Goal: Task Accomplishment & Management: Manage account settings

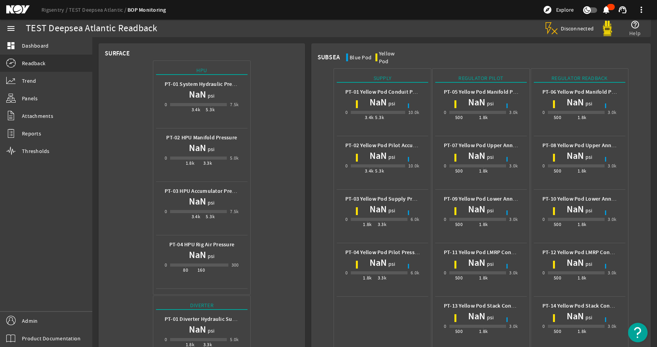
click at [52, 7] on link "Rigsentry" at bounding box center [54, 9] width 27 height 7
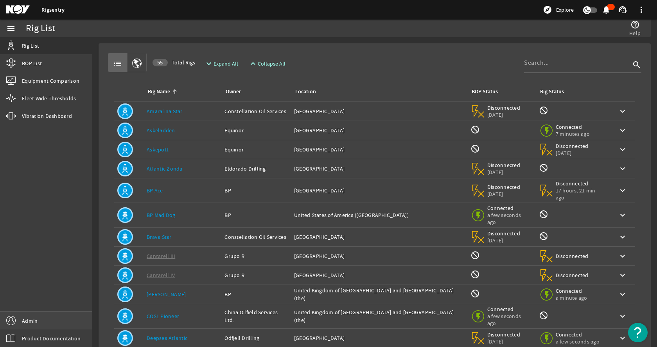
click at [61, 317] on link "Admin" at bounding box center [46, 321] width 92 height 18
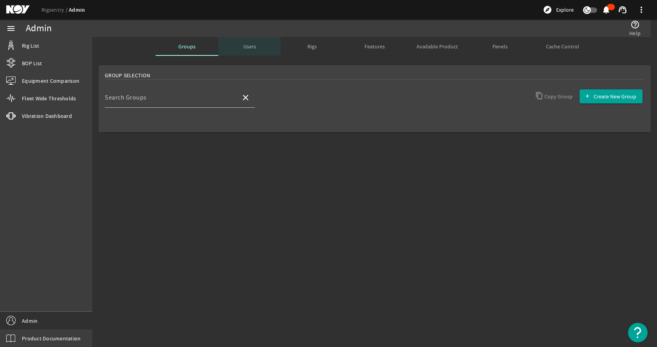
click at [249, 51] on span "Users" at bounding box center [249, 46] width 13 height 19
click at [301, 45] on div "Rigs" at bounding box center [312, 46] width 63 height 19
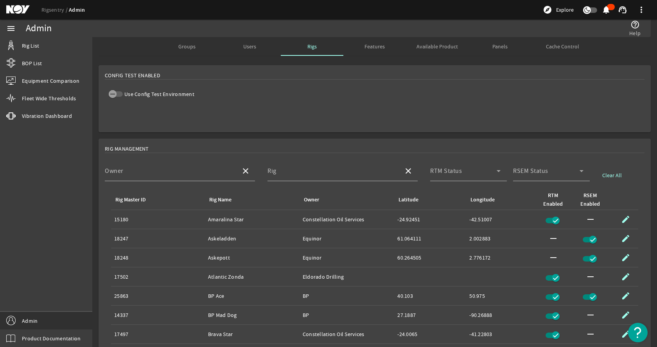
click at [123, 94] on label "Use Config Test Environment" at bounding box center [159, 94] width 72 height 8
click at [123, 94] on button "Use Config Test Environment" at bounding box center [116, 93] width 14 height 5
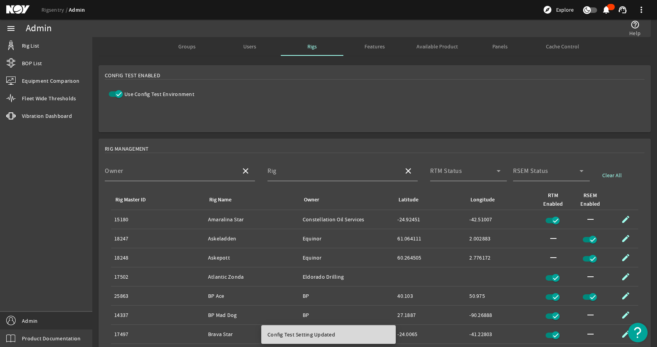
click at [373, 111] on mat-card "Config Test Enabled Use Config Test Environment" at bounding box center [374, 98] width 552 height 67
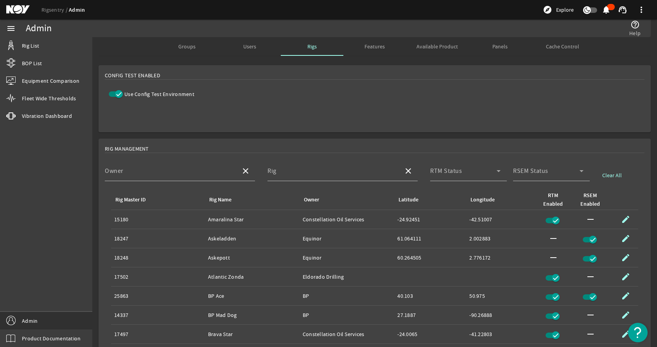
click at [119, 92] on icon "button" at bounding box center [118, 94] width 7 height 7
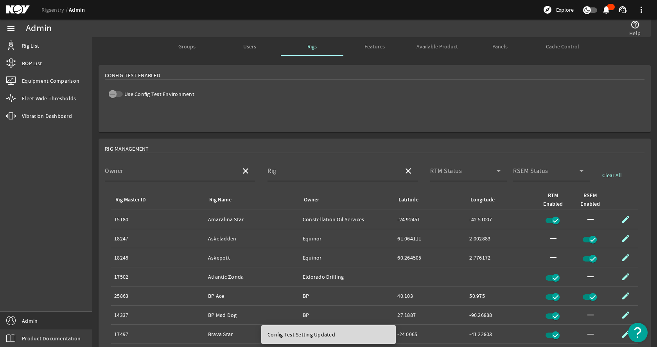
click at [382, 103] on mat-card "Config Test Enabled Use Config Test Environment" at bounding box center [374, 98] width 552 height 67
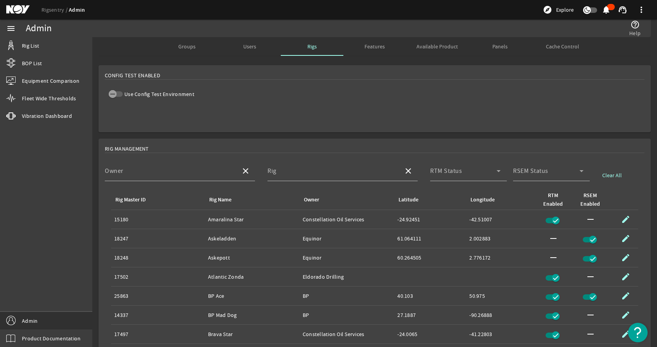
click at [331, 90] on mat-card "Config Test Enabled Use Config Test Environment" at bounding box center [374, 98] width 552 height 67
click at [109, 93] on span "button" at bounding box center [113, 94] width 8 height 8
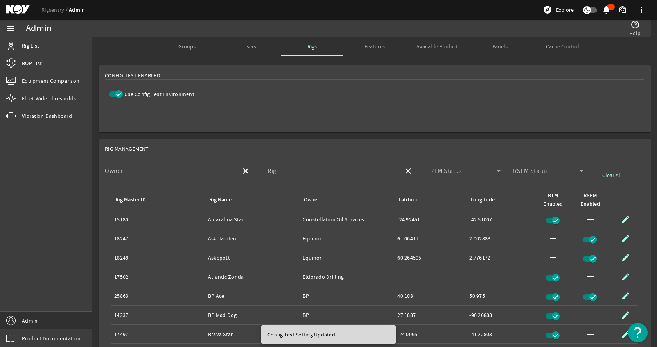
click at [325, 113] on mat-card "Config Test Enabled Use Config Test Environment" at bounding box center [374, 98] width 552 height 67
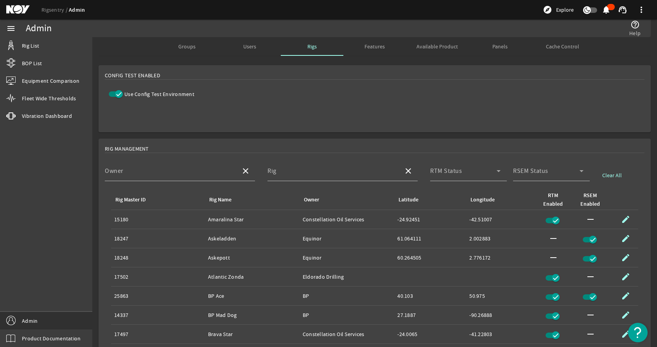
click at [288, 91] on mat-card "Config Test Enabled Use Config Test Environment" at bounding box center [374, 98] width 552 height 67
click at [269, 86] on mat-card "Config Test Enabled Use Config Test Environment" at bounding box center [374, 98] width 552 height 67
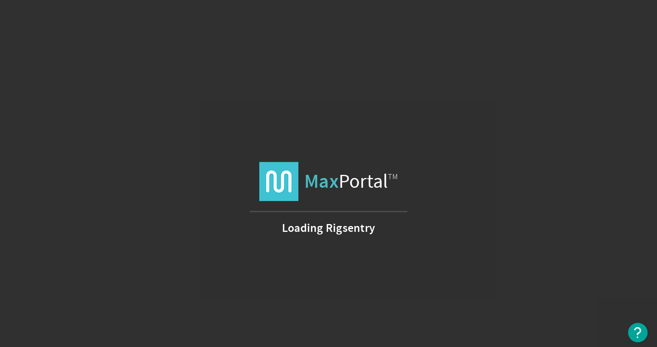
click at [258, 94] on div "Max Portal TM Loading Rigsentry" at bounding box center [328, 173] width 657 height 347
click at [187, 116] on div "Max Portal TM Loading Rigsentry" at bounding box center [328, 173] width 657 height 347
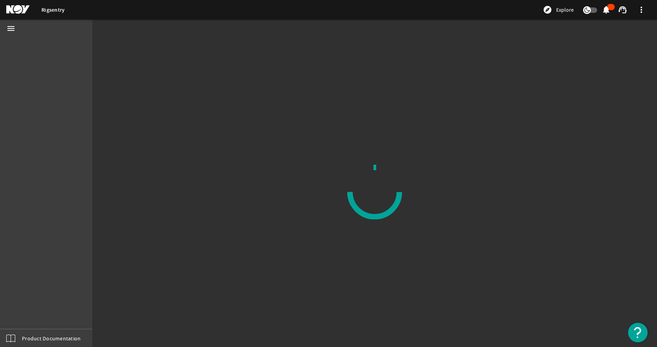
click at [75, 95] on div "menu Product Documentation" at bounding box center [46, 184] width 92 height 328
click at [289, 114] on mat-sidenav-content at bounding box center [374, 192] width 564 height 310
click at [340, 61] on mat-sidenav-content at bounding box center [374, 192] width 564 height 310
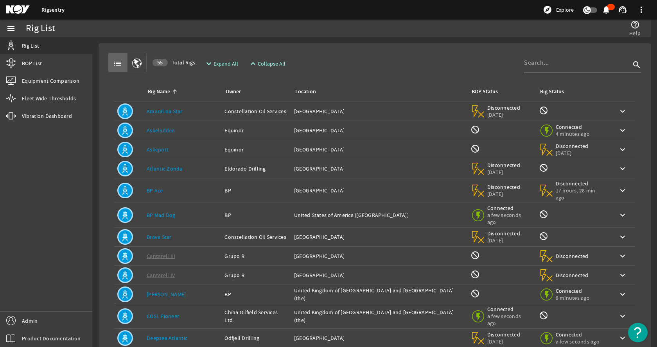
click at [54, 217] on div "menu Rig List BOP List Equipment Comparison Fleet Wide Thresholds vibration Vib…" at bounding box center [46, 184] width 92 height 328
click at [61, 154] on div "menu Rig List BOP List Equipment Comparison Fleet Wide Thresholds vibration Vib…" at bounding box center [46, 184] width 92 height 328
